Goal: Task Accomplishment & Management: Manage account settings

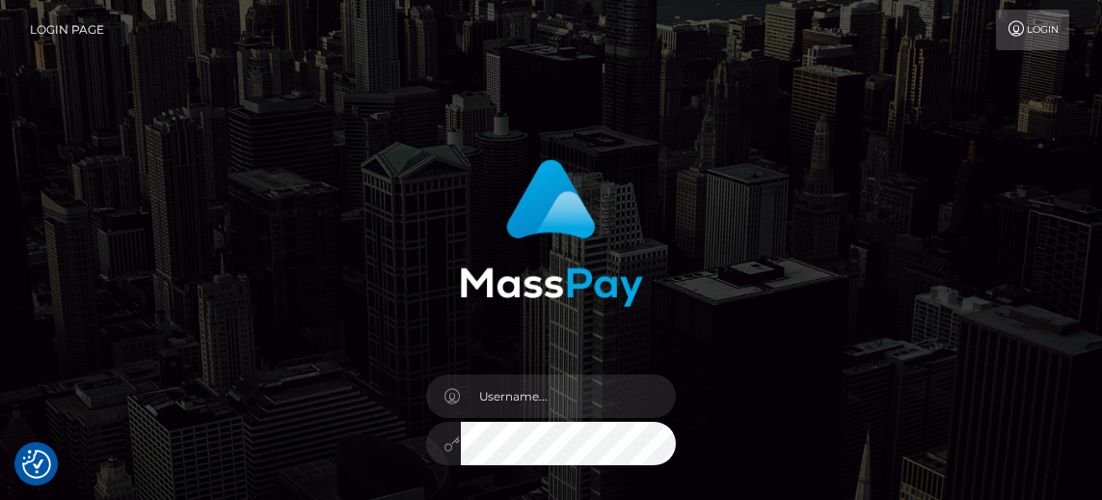
checkbox input "true"
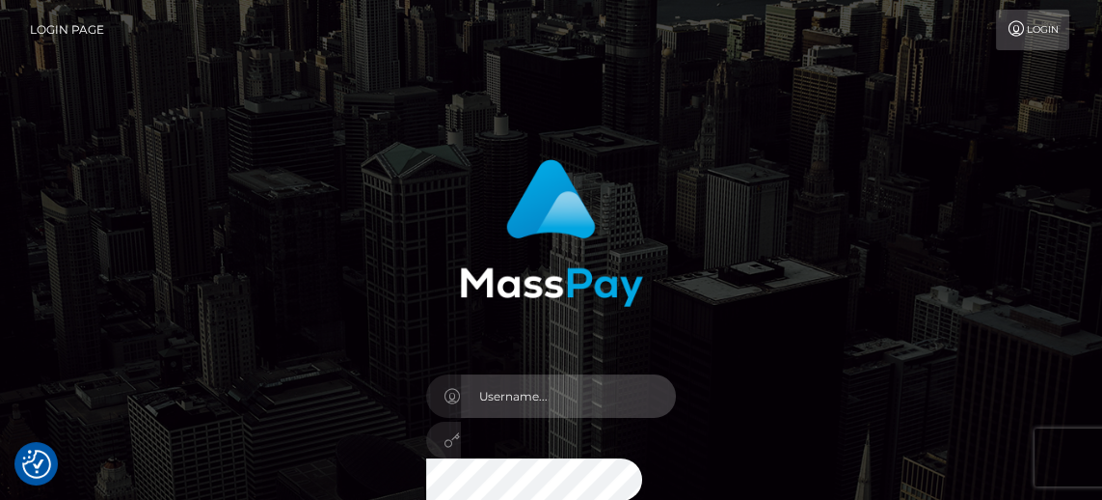
click at [569, 395] on input "text" at bounding box center [569, 395] width 216 height 43
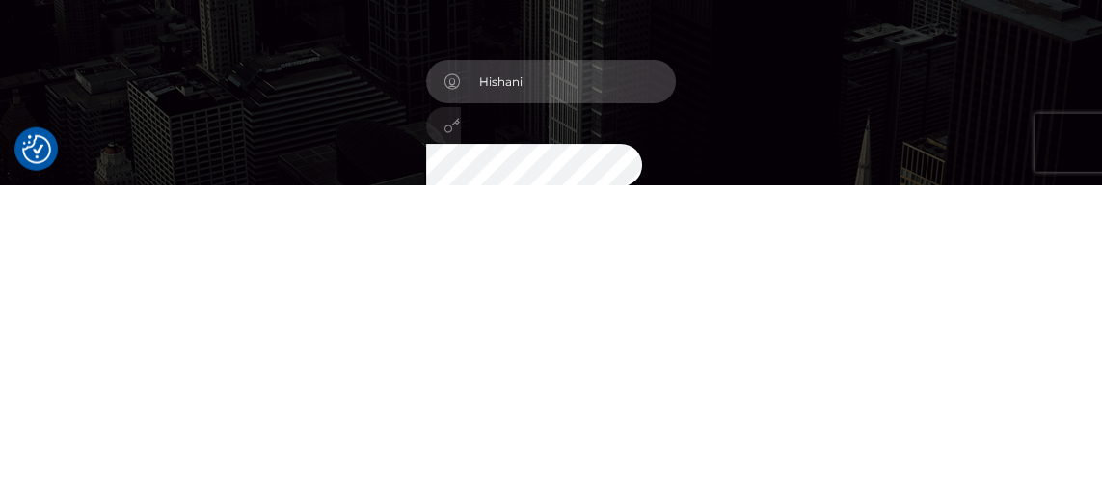
type input "Hishani"
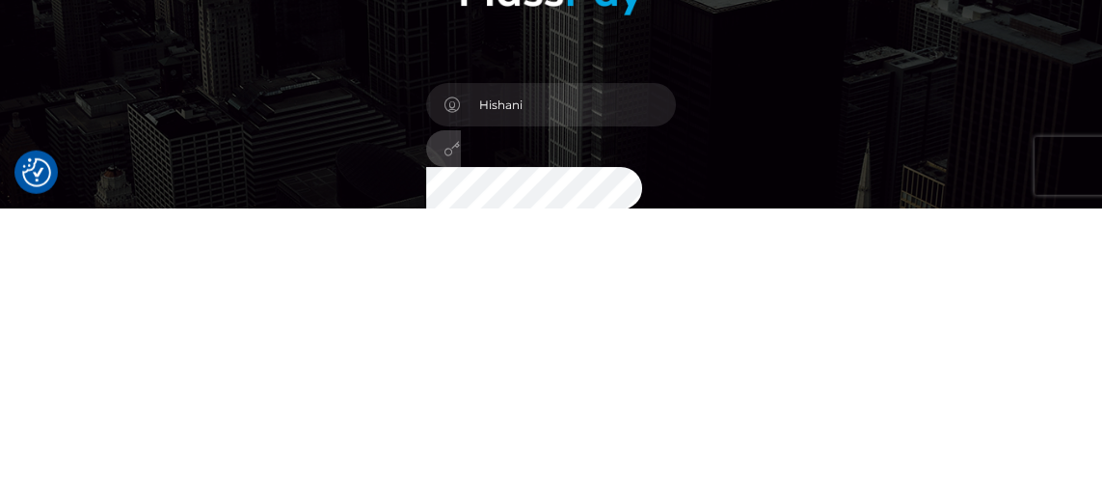
scroll to position [24, 0]
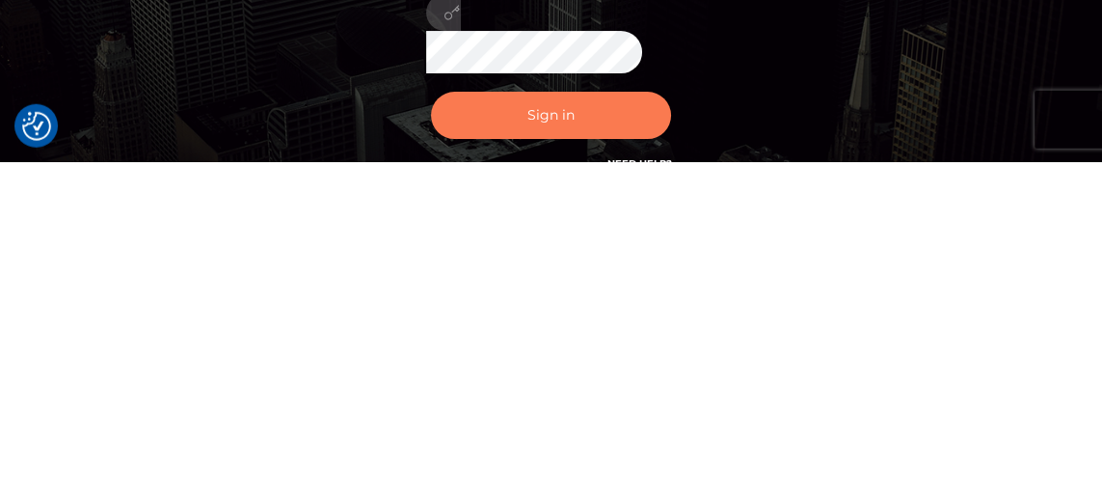
click at [593, 452] on button "Sign in" at bounding box center [551, 452] width 241 height 47
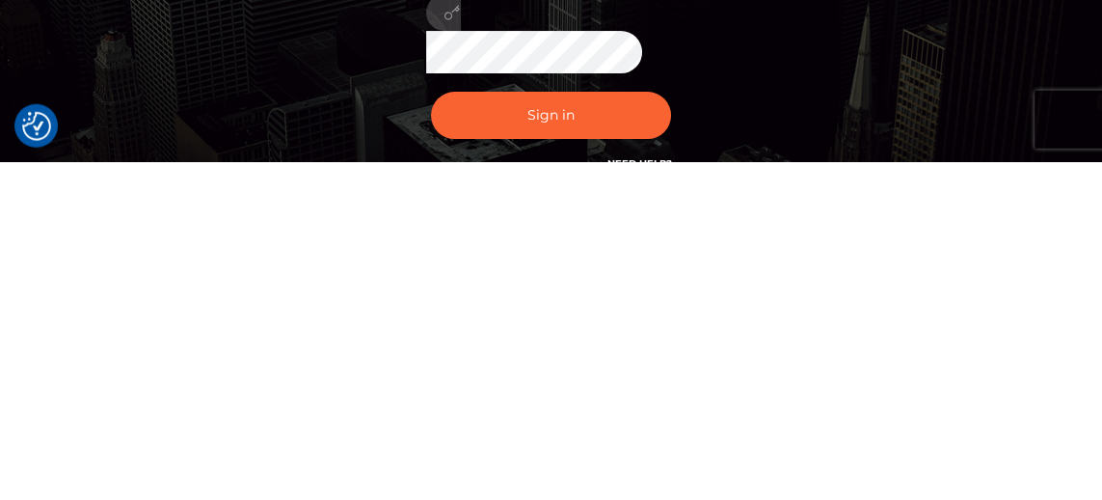
scroll to position [90, 0]
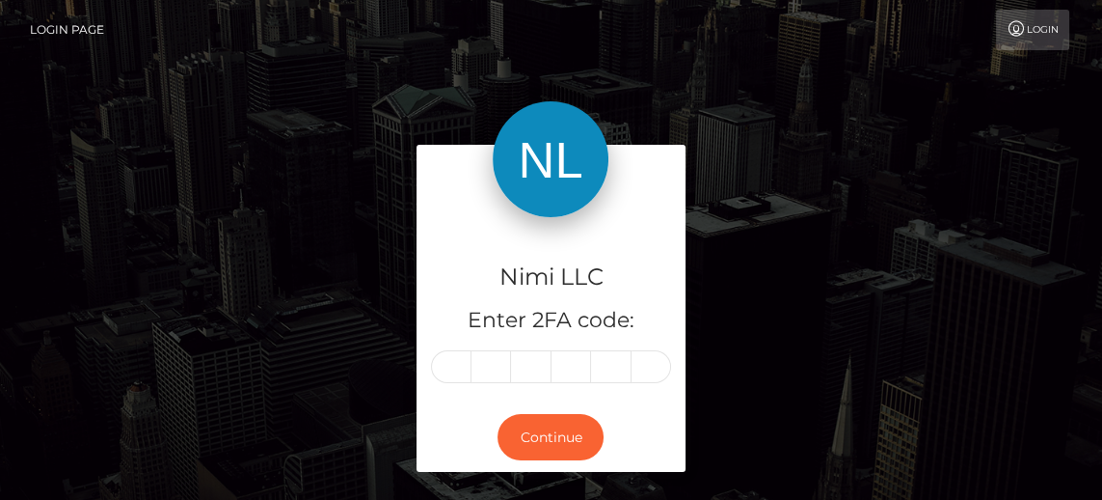
click at [450, 365] on input "text" at bounding box center [451, 366] width 41 height 33
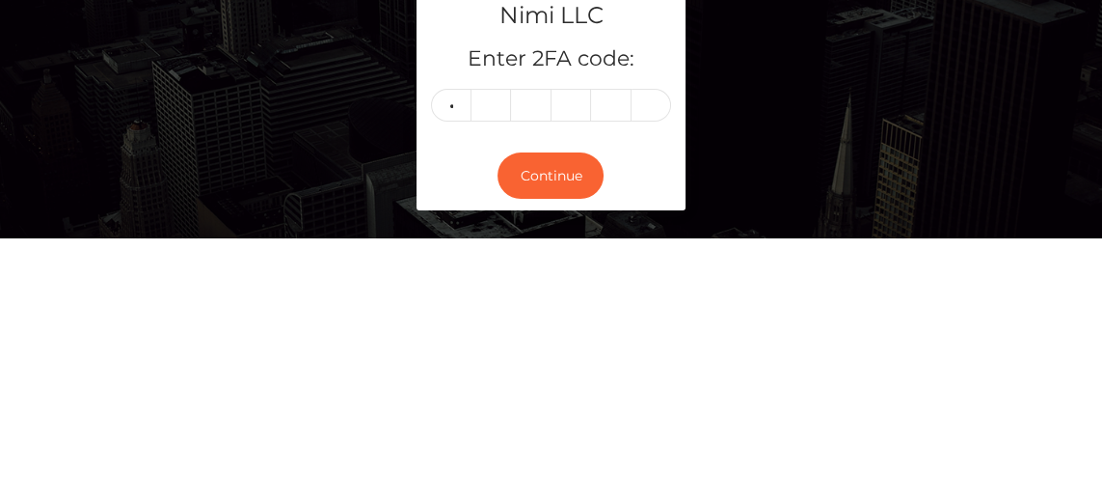
type input "1"
type input "4"
type input "7"
type input "1"
type input "2"
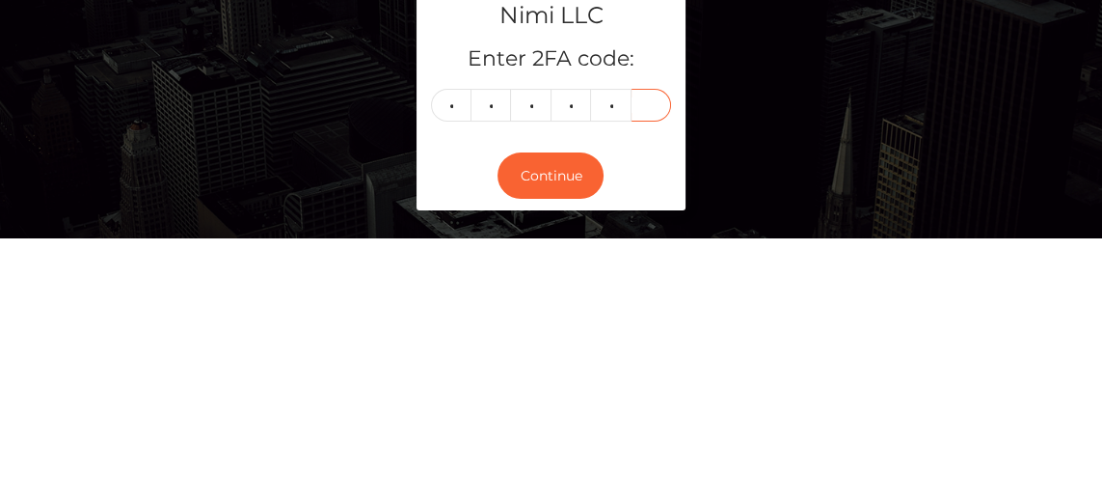
type input "0"
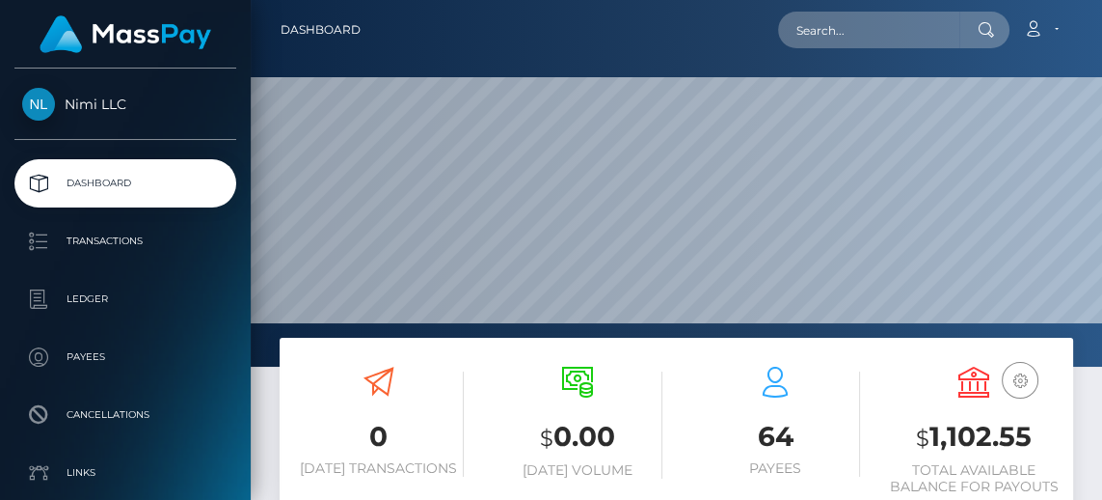
scroll to position [341, 245]
click at [96, 248] on p "Transactions" at bounding box center [125, 241] width 206 height 29
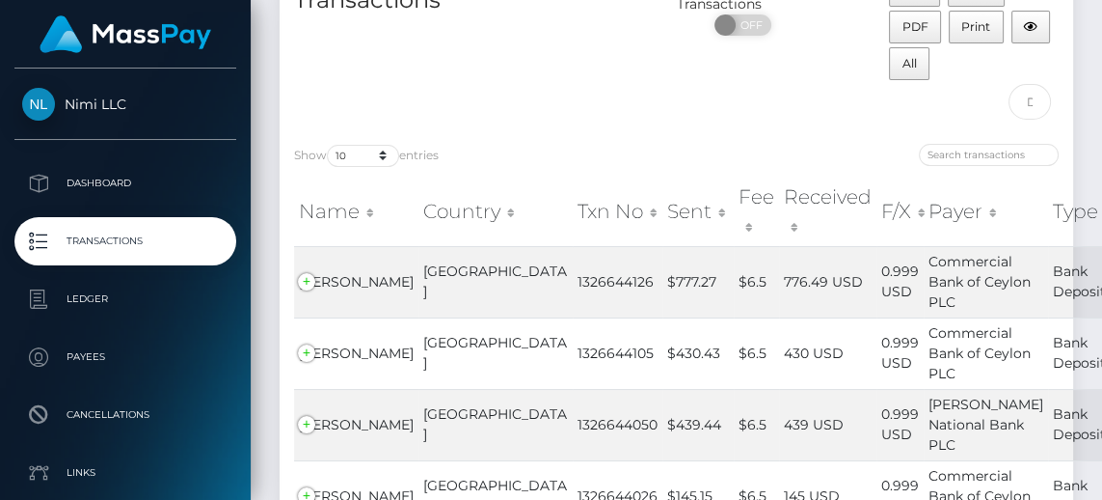
scroll to position [149, 0]
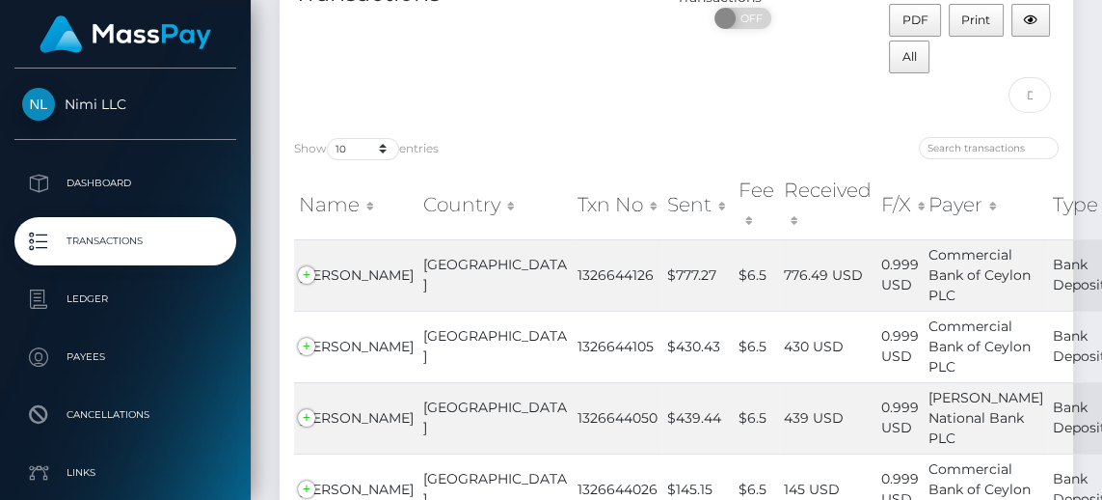
click at [313, 270] on td "Ravin Vishwa" at bounding box center [356, 274] width 124 height 71
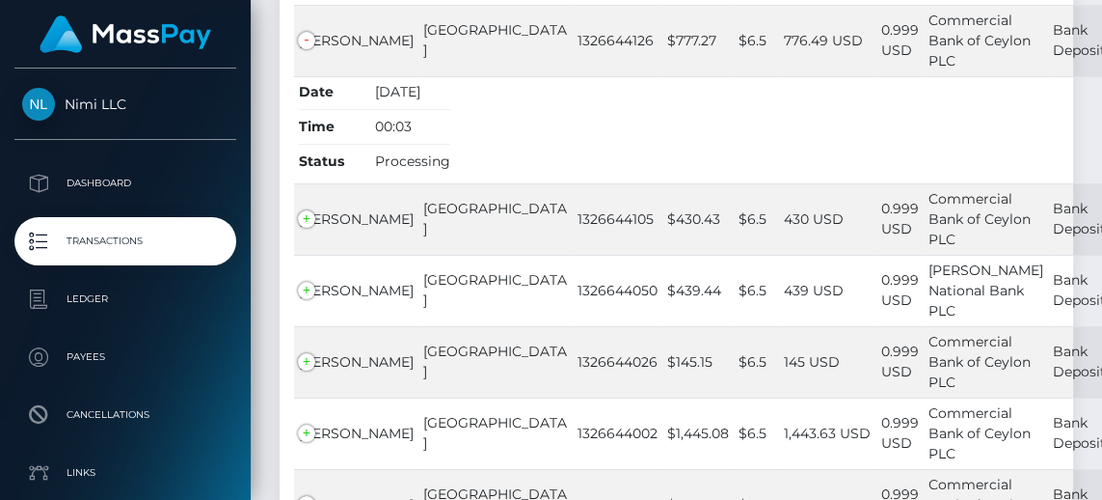
scroll to position [392, 0]
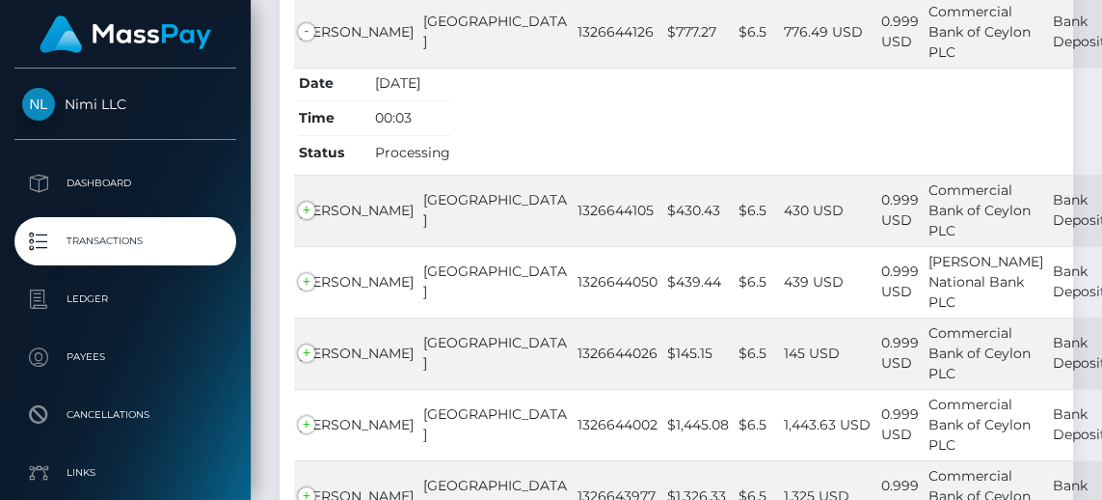
click at [302, 212] on span "Isuri Danthanarayana" at bounding box center [356, 210] width 115 height 17
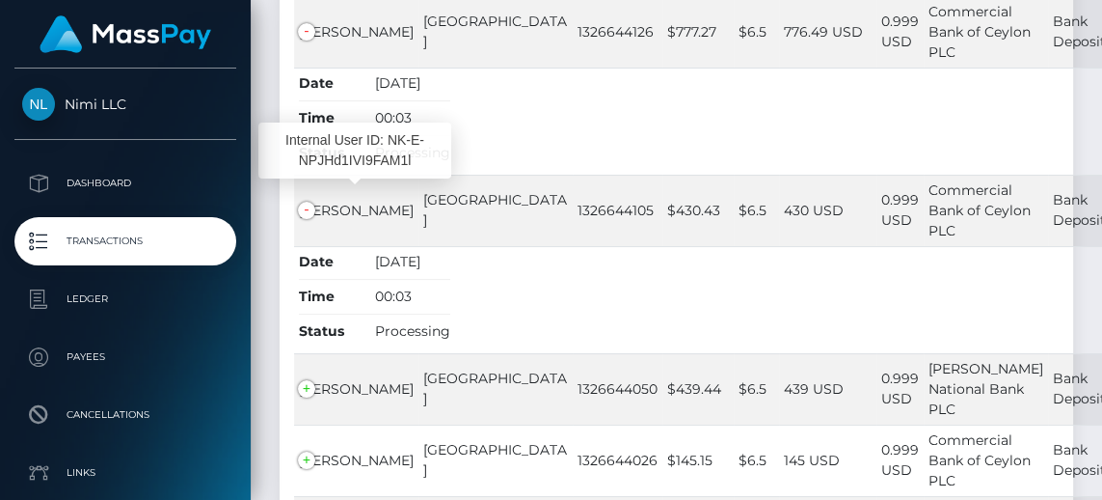
click at [311, 386] on td "Sammani Fernando" at bounding box center [356, 388] width 124 height 71
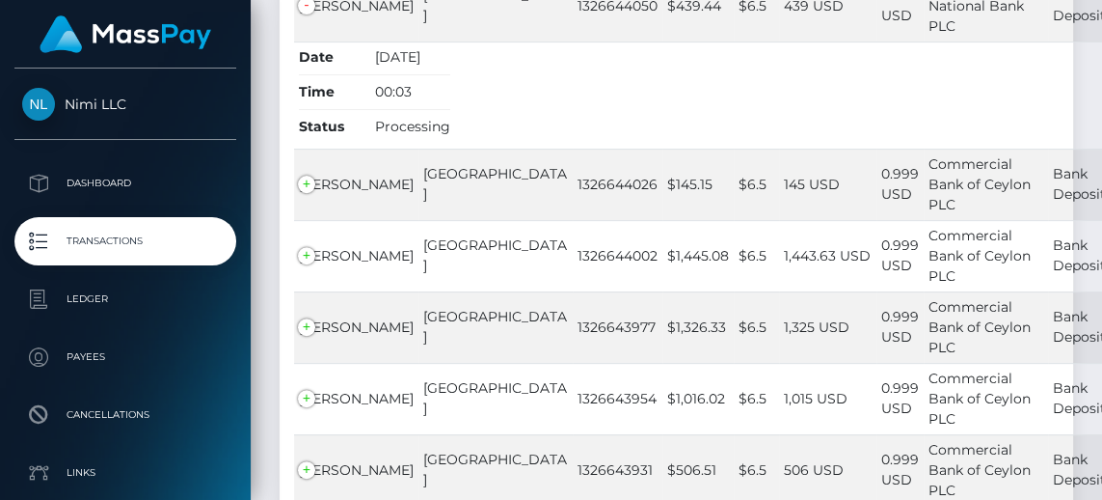
scroll to position [776, 0]
click at [307, 181] on span "Divya Muthuraman" at bounding box center [356, 182] width 115 height 17
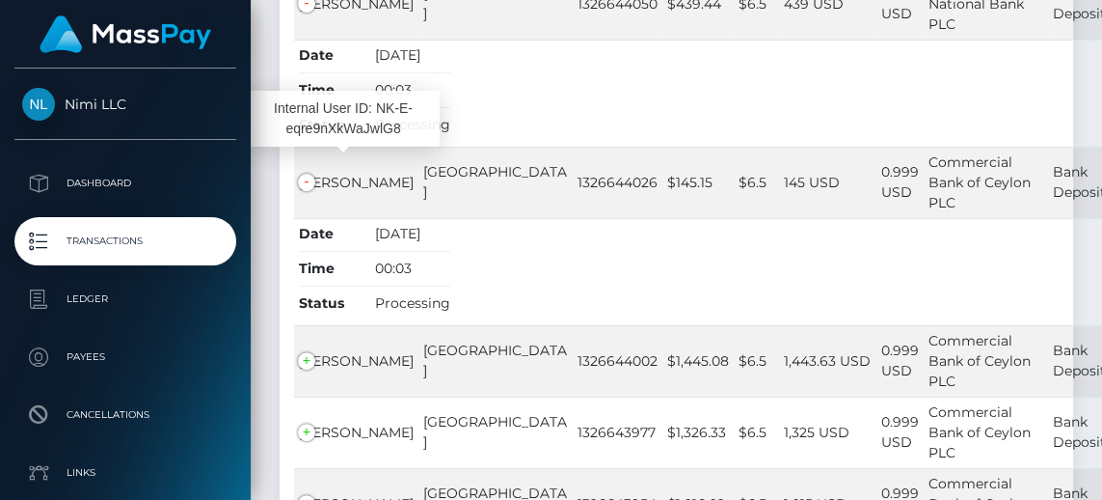
click at [307, 352] on td "Rayan Aradha" at bounding box center [356, 360] width 124 height 71
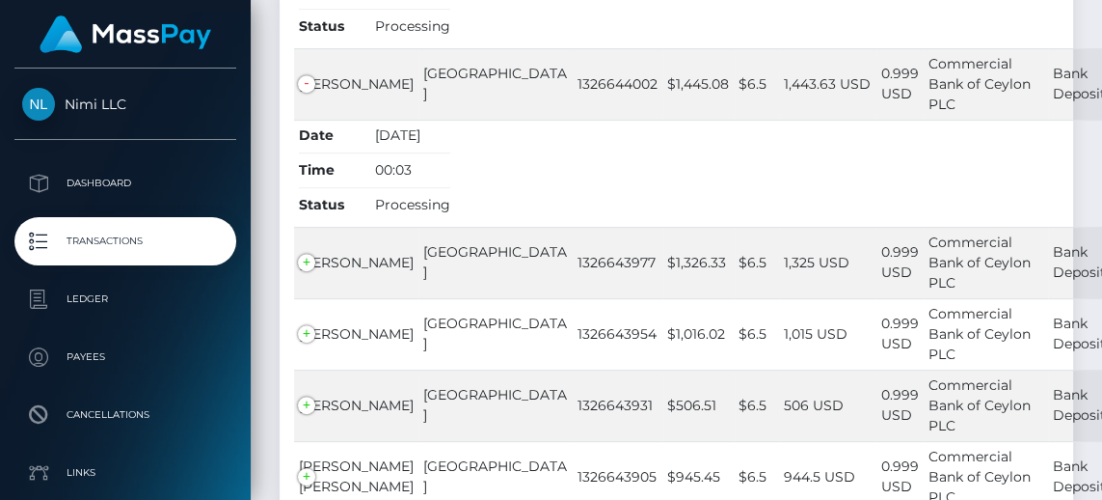
click at [301, 255] on td "Tharindi Jayasooriya" at bounding box center [356, 262] width 124 height 71
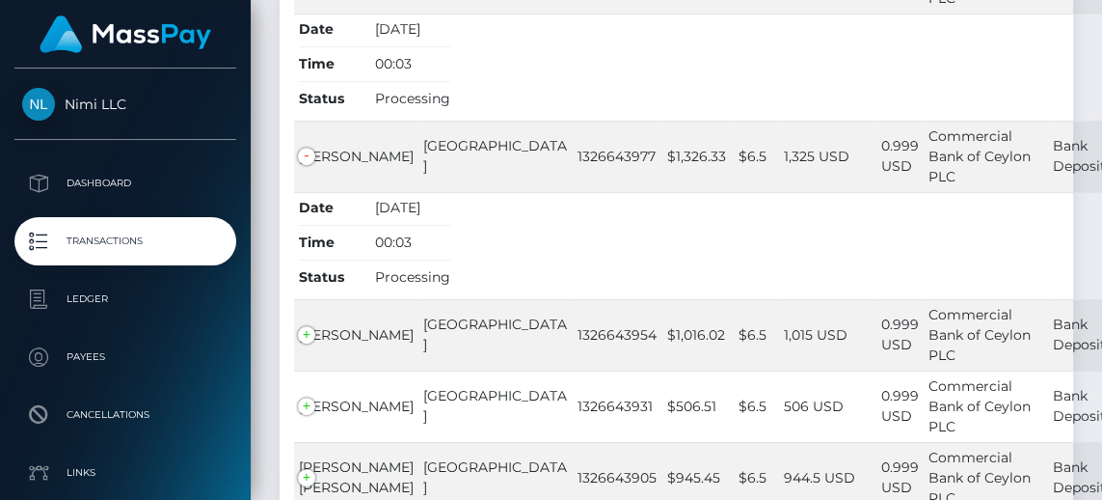
click at [305, 321] on td "Kalana Tebel" at bounding box center [356, 334] width 124 height 71
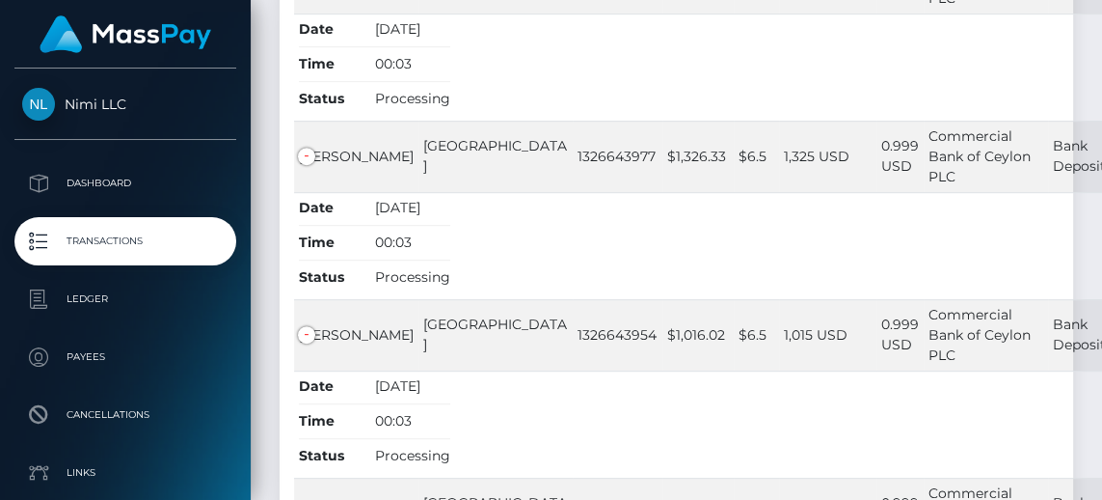
scroll to position [1265, 0]
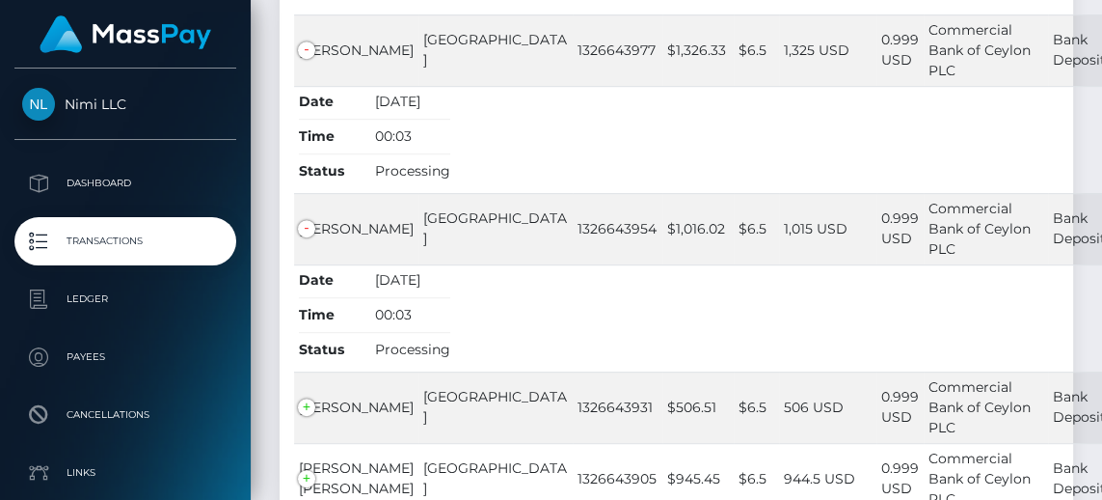
click at [311, 392] on td "Isurindi Manimendra" at bounding box center [356, 406] width 124 height 71
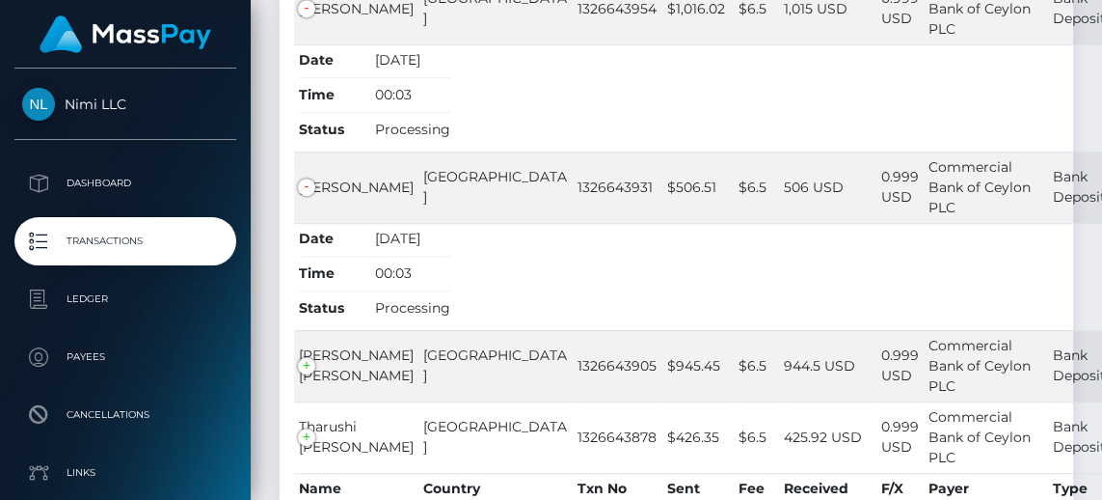
scroll to position [1540, 0]
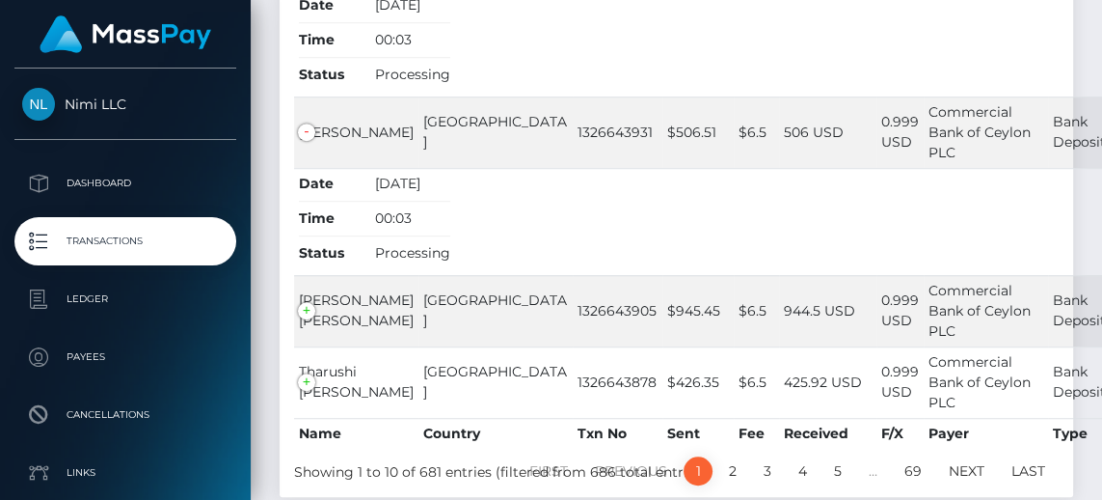
click at [311, 295] on td "Mohamed Faheem Abdul Saleem" at bounding box center [356, 310] width 124 height 71
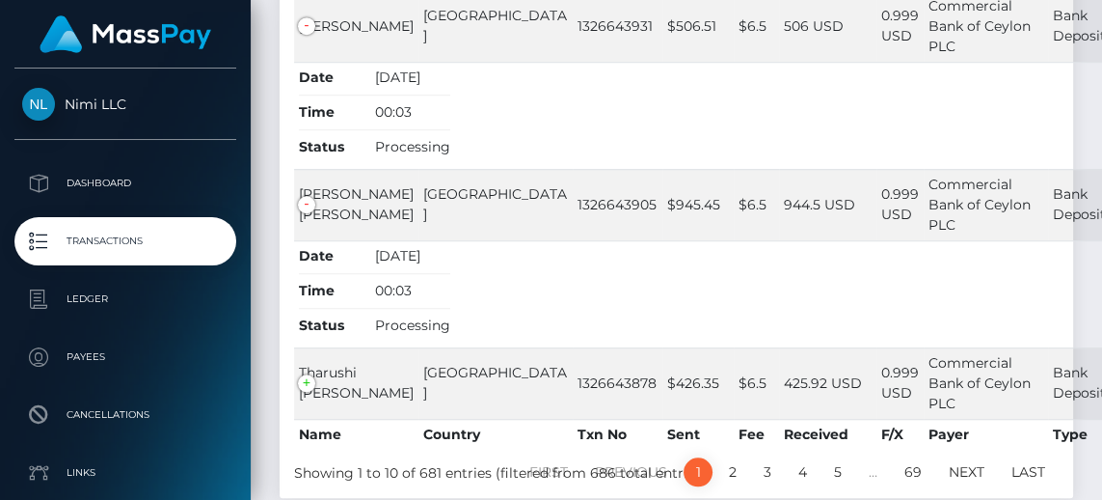
click at [304, 367] on td "Tharushi Kuruppu" at bounding box center [356, 382] width 124 height 71
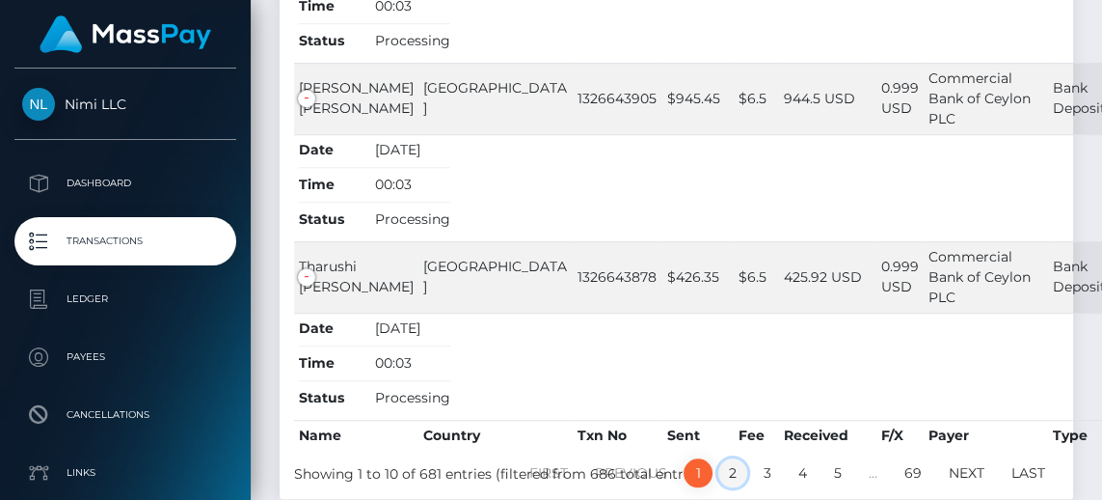
click at [731, 458] on link "2" at bounding box center [732, 472] width 29 height 29
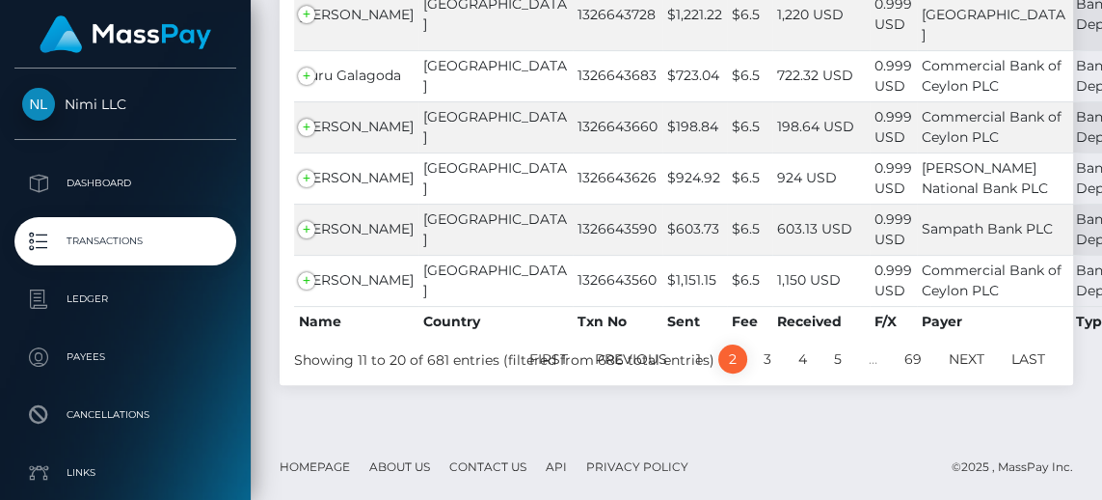
click at [313, 288] on span "Amila Weerasinghe" at bounding box center [356, 279] width 115 height 17
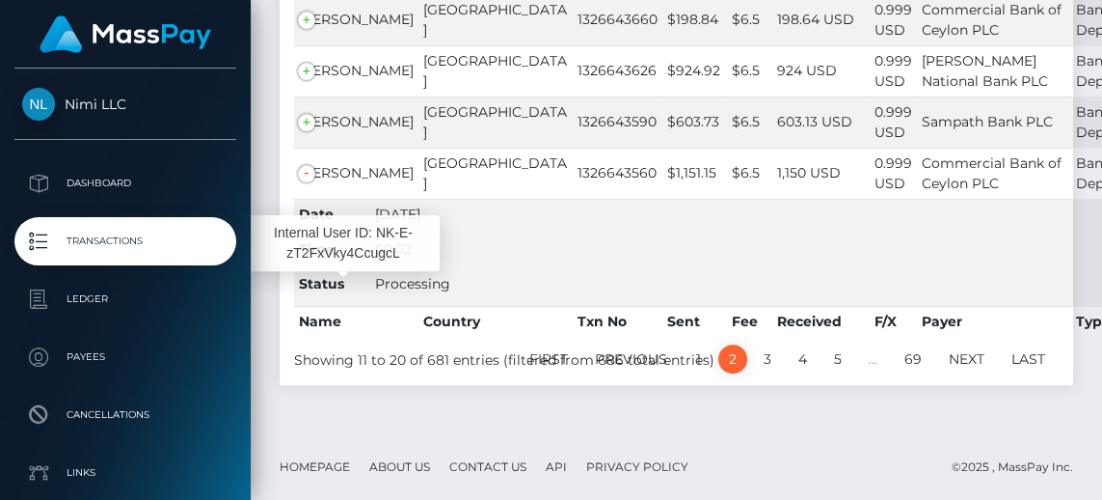
click at [311, 96] on td "Thujeevan Thurairajah" at bounding box center [356, 70] width 124 height 51
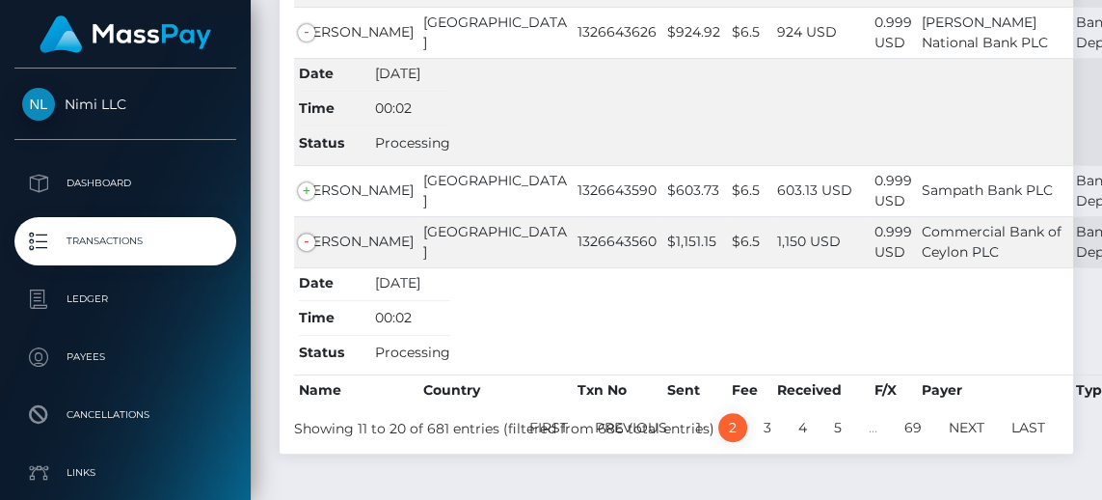
scroll to position [865, 0]
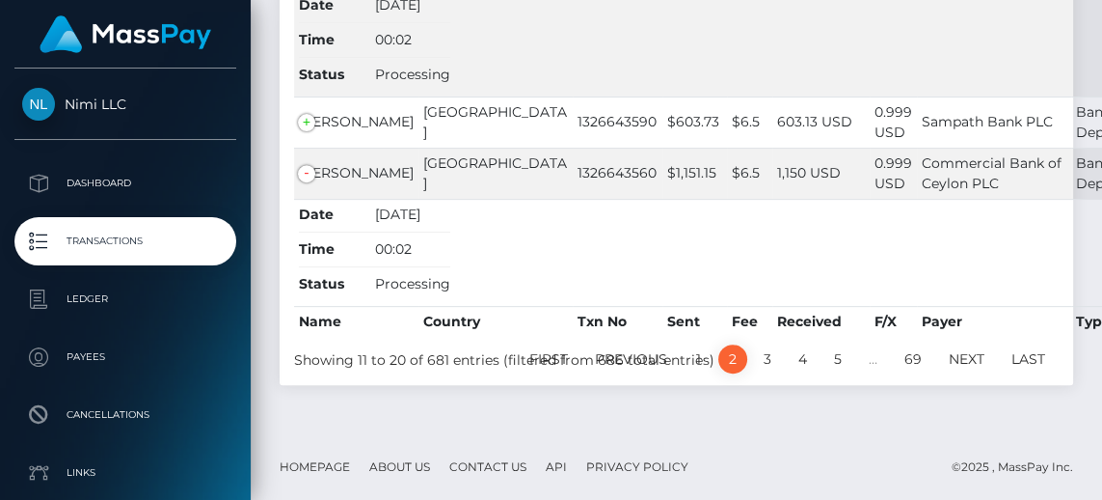
click at [298, 148] on td "Yasika Gunathilaka" at bounding box center [356, 121] width 124 height 51
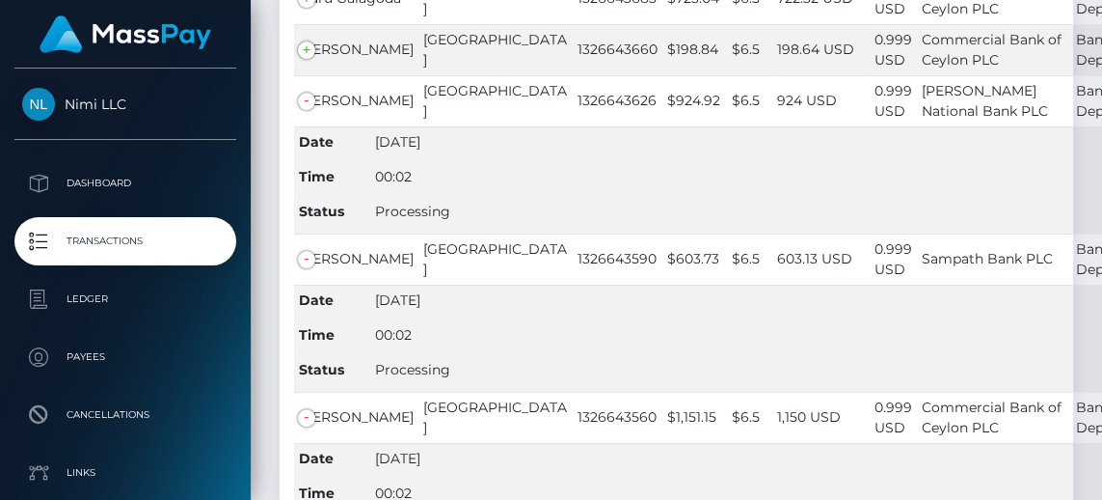
scroll to position [689, 0]
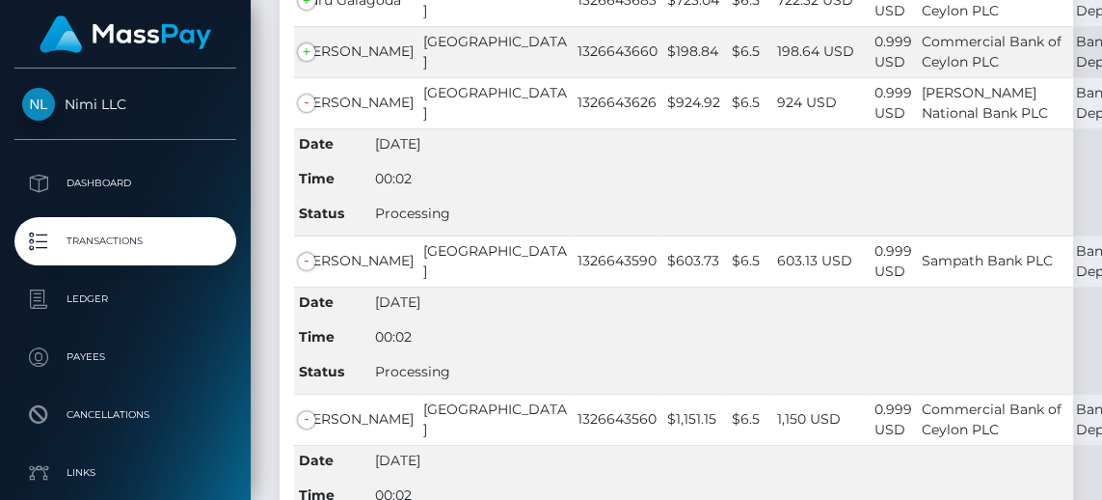
click at [312, 77] on td "Sameera Wijesundara" at bounding box center [356, 51] width 124 height 51
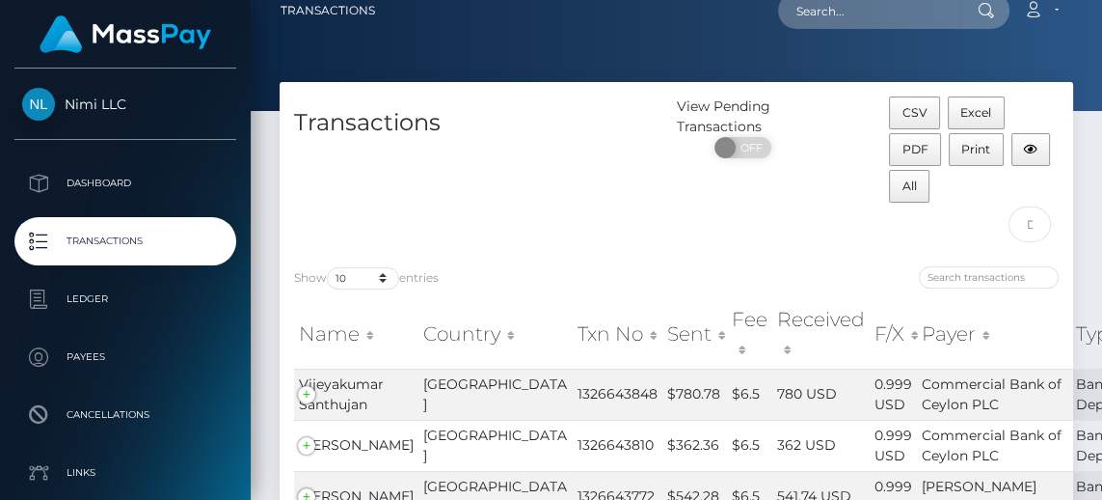
scroll to position [12, 0]
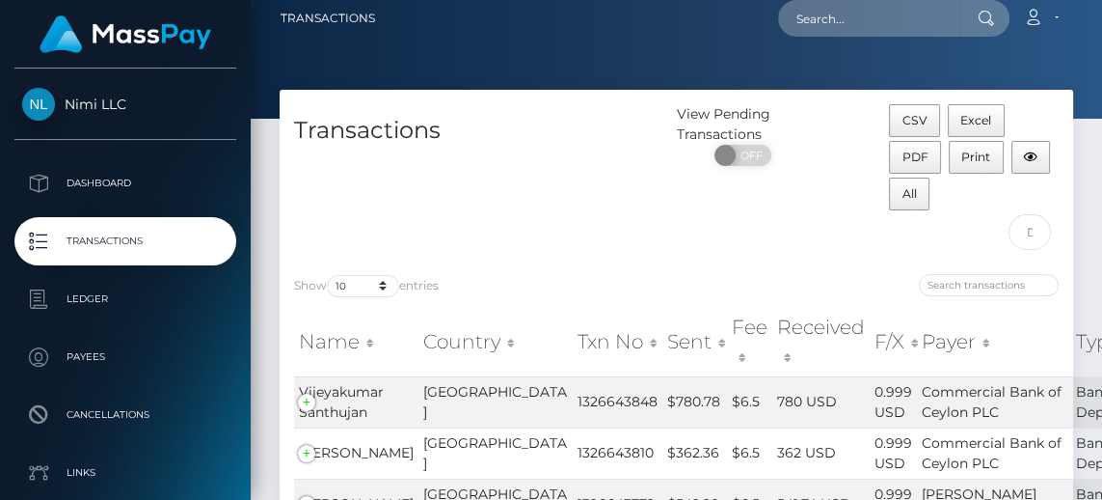
click at [307, 400] on td "Vijeyakumar Santhujan" at bounding box center [356, 401] width 124 height 51
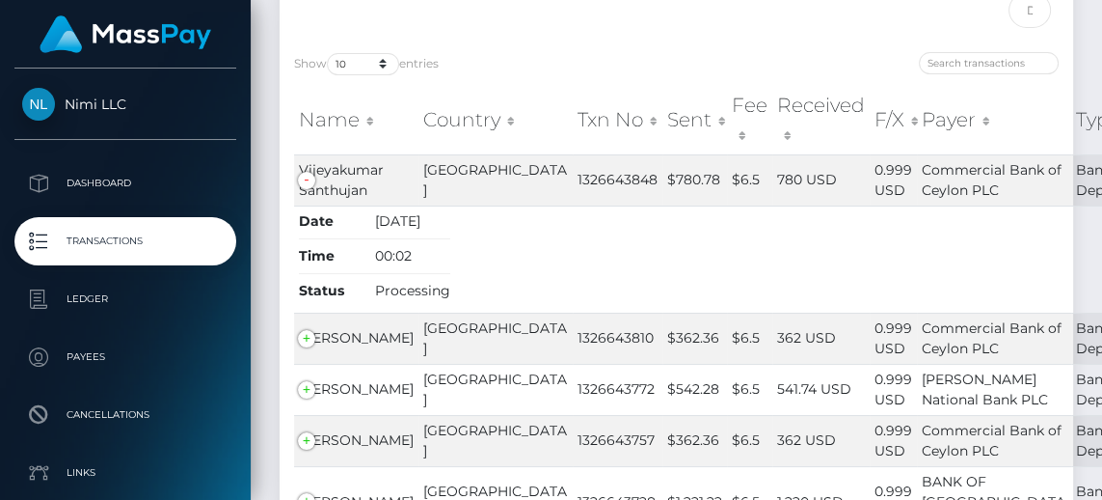
scroll to position [236, 0]
